Goal: Transaction & Acquisition: Download file/media

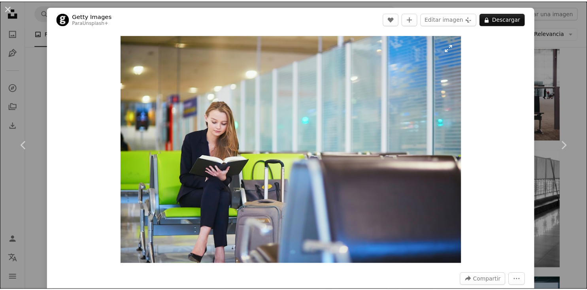
scroll to position [593, 0]
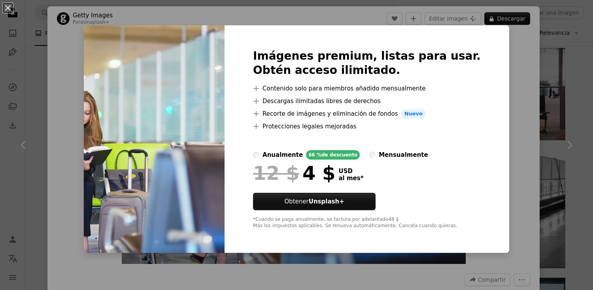
click at [525, 112] on div "An X shape Imágenes premium, listas para usar. Obtén acceso ilimitado. A plus s…" at bounding box center [296, 145] width 593 height 290
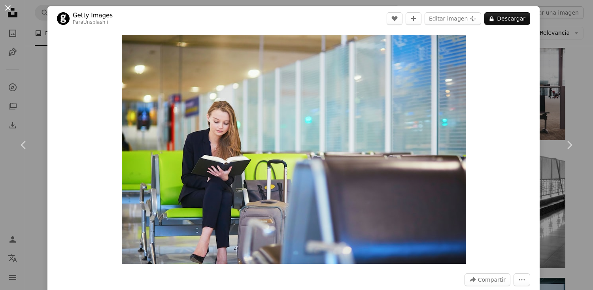
click at [6, 8] on button "An X shape" at bounding box center [7, 7] width 9 height 9
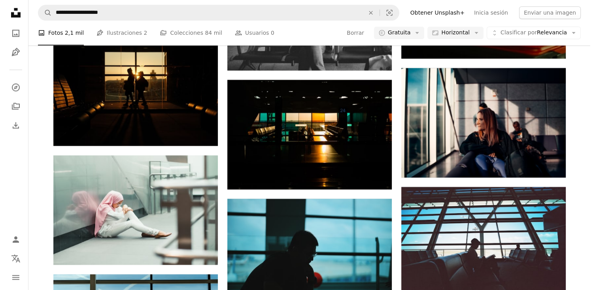
scroll to position [3916, 0]
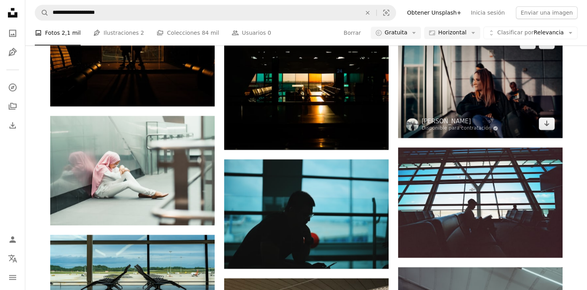
click at [472, 90] on img at bounding box center [480, 83] width 165 height 110
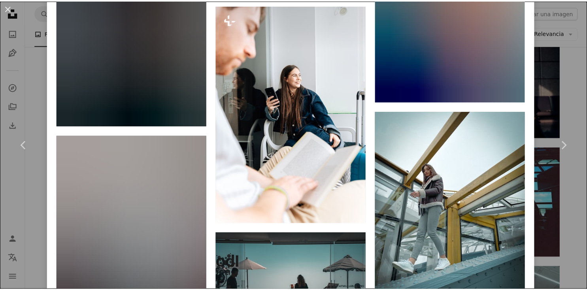
scroll to position [8081, 0]
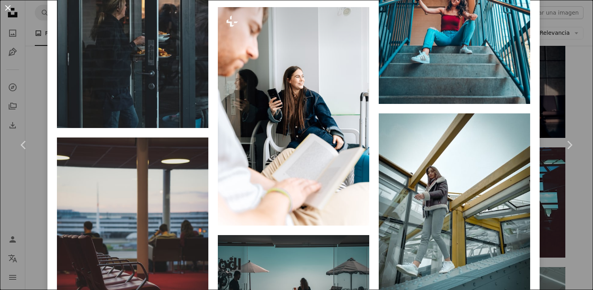
click at [8, 6] on button "An X shape" at bounding box center [7, 7] width 9 height 9
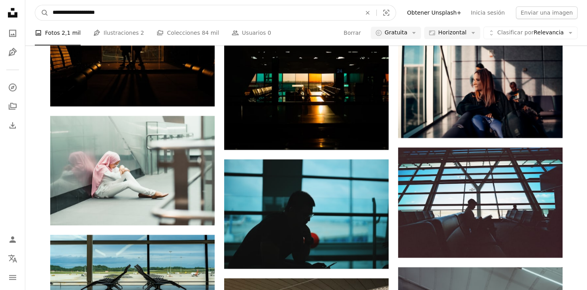
drag, startPoint x: 80, startPoint y: 13, endPoint x: 16, endPoint y: 10, distance: 63.8
type input "**********"
click at [35, 5] on button "A magnifying glass" at bounding box center [41, 12] width 13 height 15
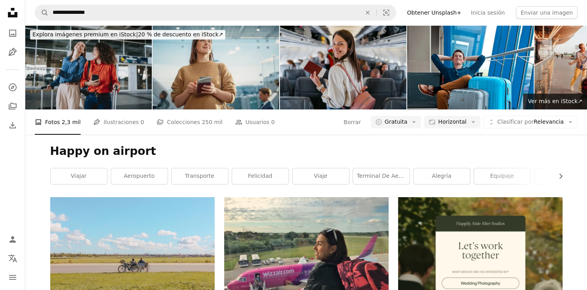
scroll to position [158, 0]
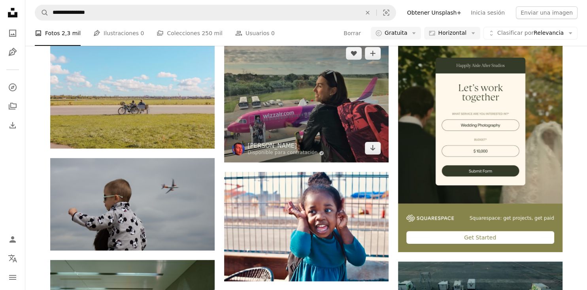
click at [332, 116] on img at bounding box center [306, 100] width 165 height 123
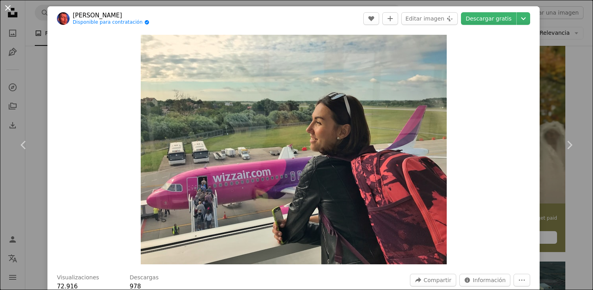
click at [9, 5] on button "An X shape" at bounding box center [7, 7] width 9 height 9
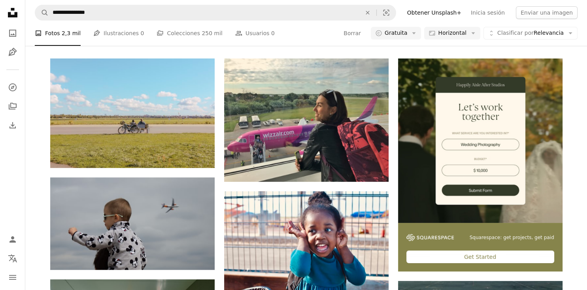
scroll to position [119, 0]
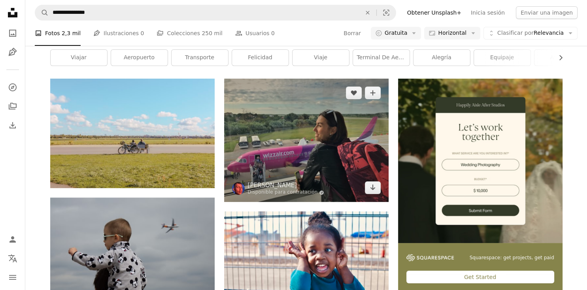
click at [320, 137] on img at bounding box center [306, 140] width 165 height 123
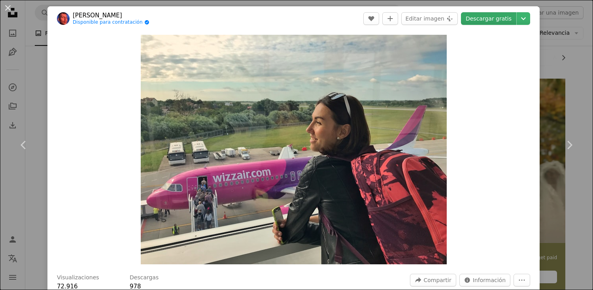
click at [494, 20] on link "Descargar gratis" at bounding box center [488, 18] width 55 height 13
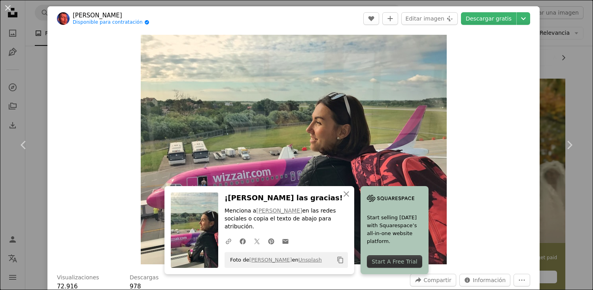
click at [495, 143] on div "Zoom in" at bounding box center [293, 150] width 492 height 238
click at [9, 8] on button "An X shape" at bounding box center [7, 7] width 9 height 9
